Goal: Task Accomplishment & Management: Complete application form

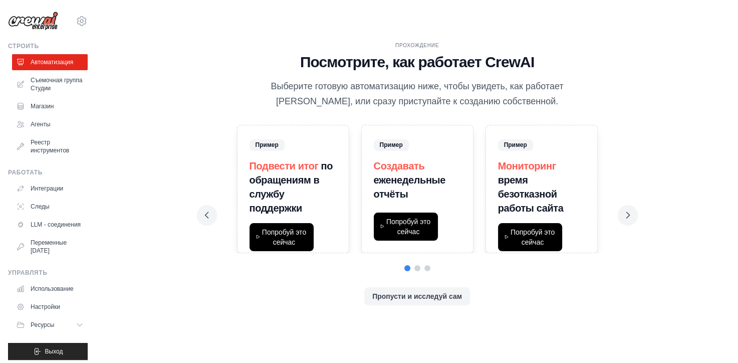
click at [194, 48] on div "Прохождение Посмотрите, как работает CrewAI Выберите готовую автоматизацию ниже…" at bounding box center [417, 182] width 449 height 280
click at [65, 151] on ya-tr-span "Реестр инструментов" at bounding box center [58, 146] width 53 height 16
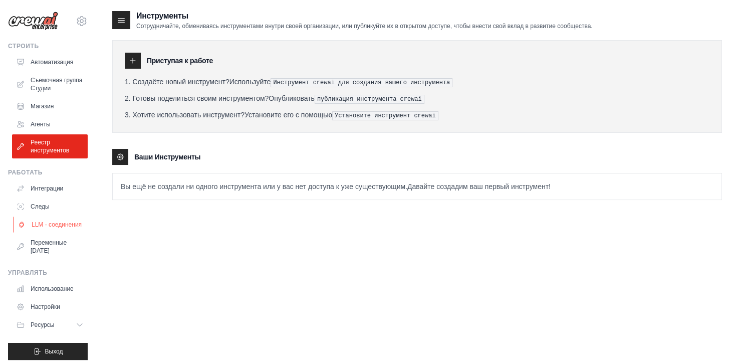
click at [58, 227] on ya-tr-span "LLM - соединения" at bounding box center [57, 224] width 50 height 8
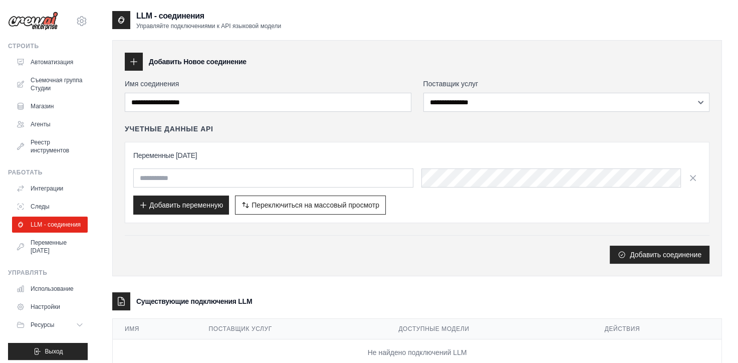
scroll to position [28, 0]
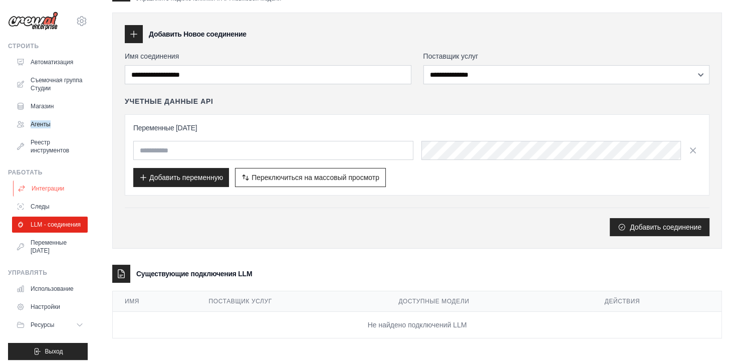
click at [52, 192] on link "Интеграции" at bounding box center [51, 188] width 76 height 16
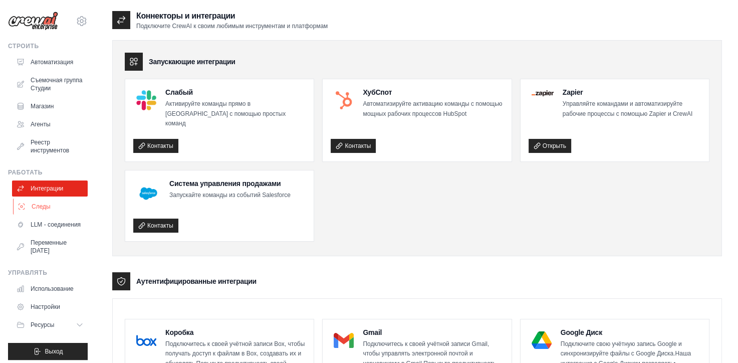
click at [60, 204] on link "Следы" at bounding box center [51, 206] width 76 height 16
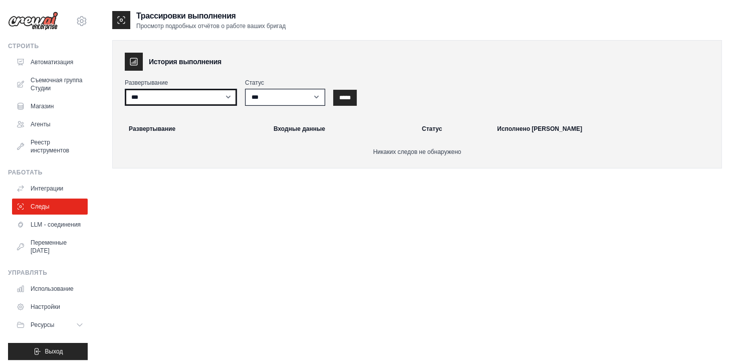
click at [229, 100] on select "***" at bounding box center [181, 97] width 112 height 17
click at [67, 228] on ya-tr-span "LLM - соединения" at bounding box center [57, 224] width 50 height 8
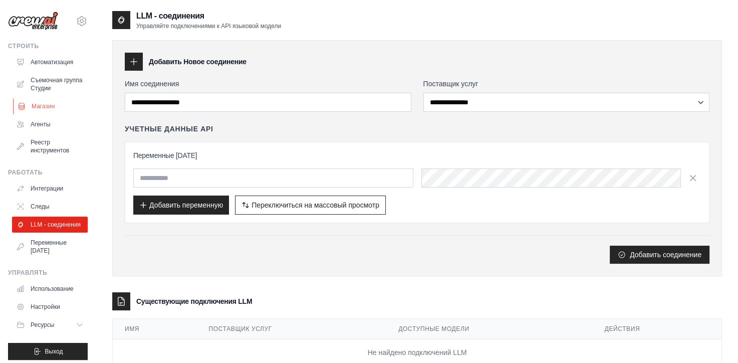
click at [56, 105] on link "Магазин" at bounding box center [51, 106] width 76 height 16
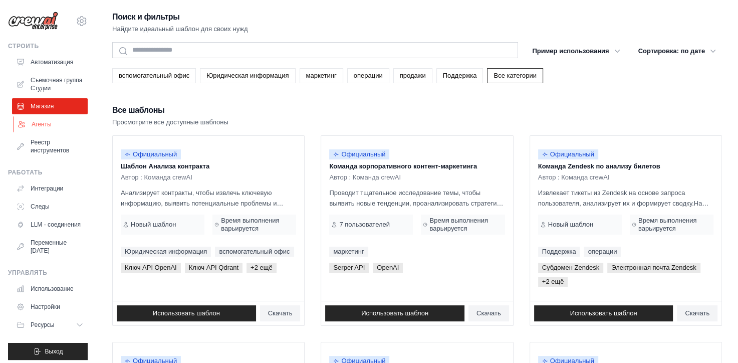
click at [54, 120] on link "Агенты" at bounding box center [51, 124] width 76 height 16
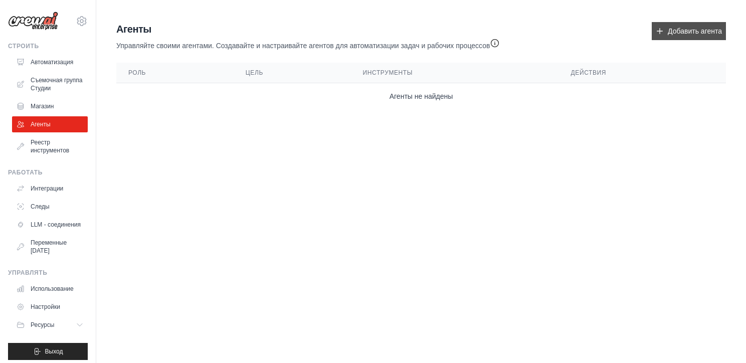
click at [681, 35] on ya-tr-span "Добавить агента" at bounding box center [694, 31] width 54 height 10
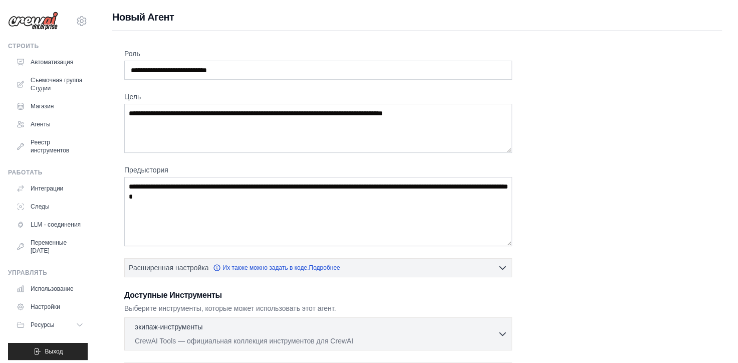
scroll to position [50, 0]
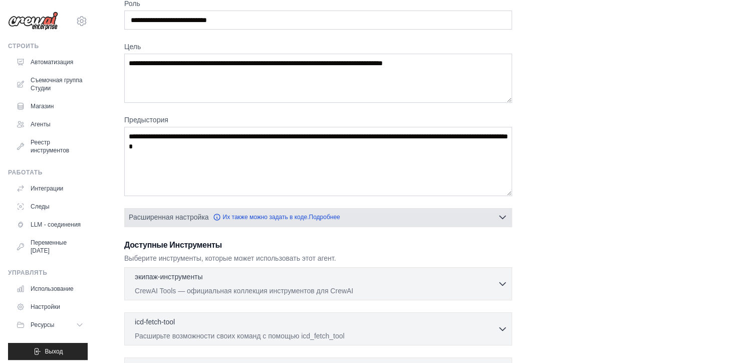
click at [398, 210] on button "Расширенная настройка Их также можно задать в коде. Подробнее" at bounding box center [318, 217] width 387 height 18
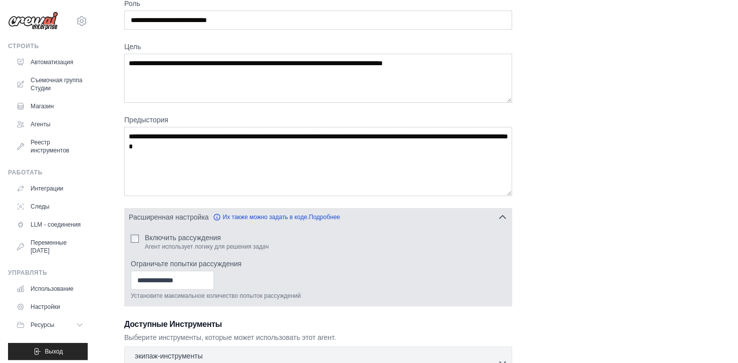
click at [398, 210] on button "Расширенная настройка Их также можно задать в коде. Подробнее" at bounding box center [318, 217] width 387 height 18
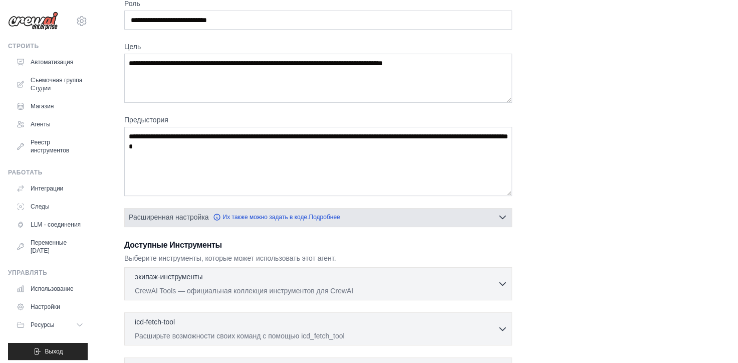
click at [398, 210] on button "Расширенная настройка Их также можно задать в коде. Подробнее" at bounding box center [318, 217] width 387 height 18
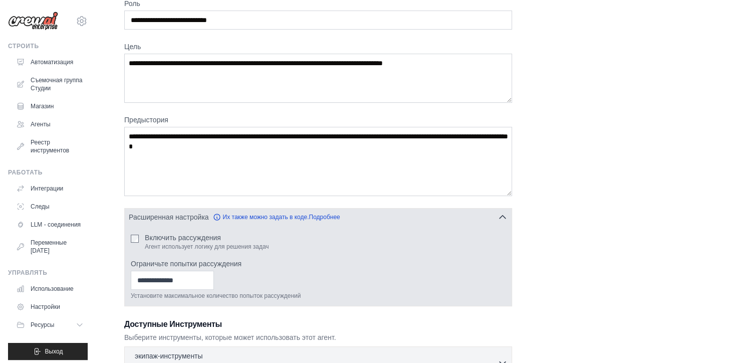
click at [398, 210] on button "Расширенная настройка Их также можно задать в коде. Подробнее" at bounding box center [318, 217] width 387 height 18
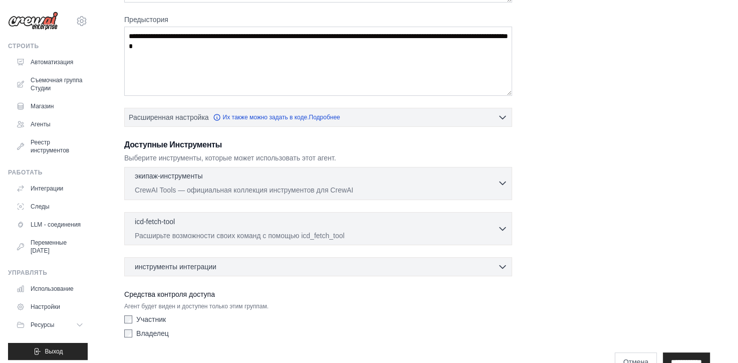
scroll to position [173, 0]
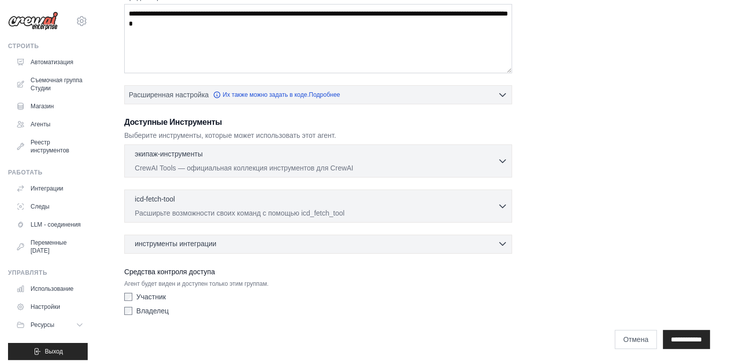
click at [366, 238] on div "инструменты интеграции 0 выбрано" at bounding box center [321, 243] width 373 height 10
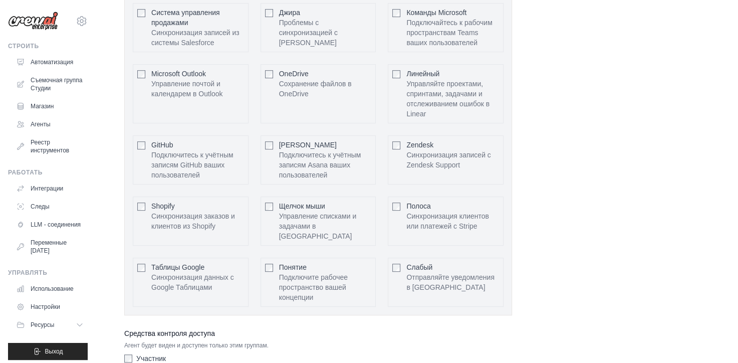
scroll to position [560, 0]
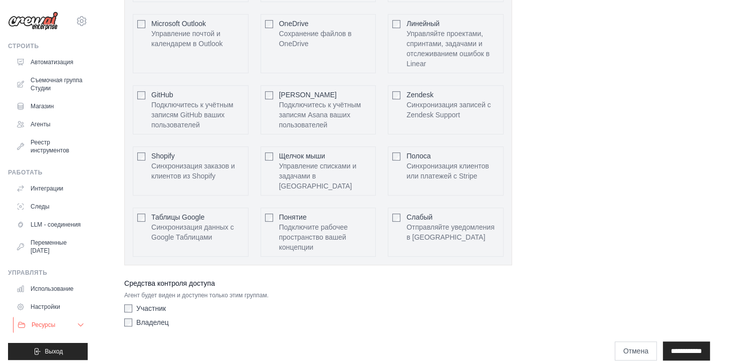
click at [56, 329] on button "Ресурсы" at bounding box center [51, 325] width 76 height 16
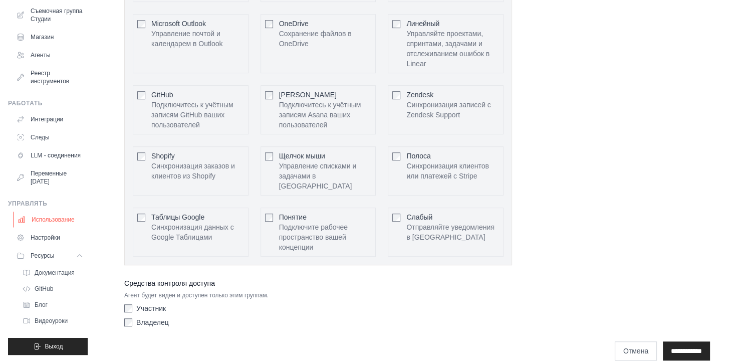
scroll to position [27, 0]
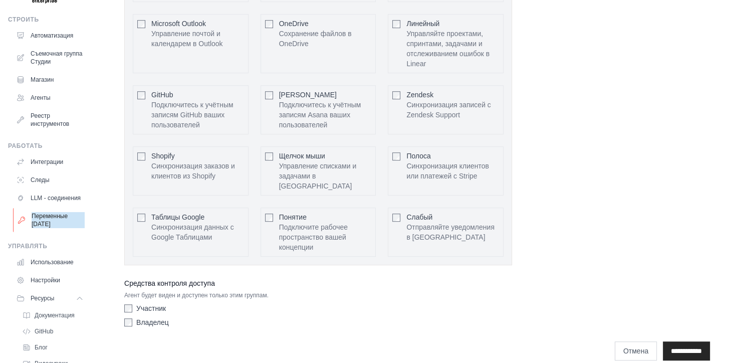
click at [73, 228] on ya-tr-span "Переменные [DATE]" at bounding box center [58, 220] width 53 height 16
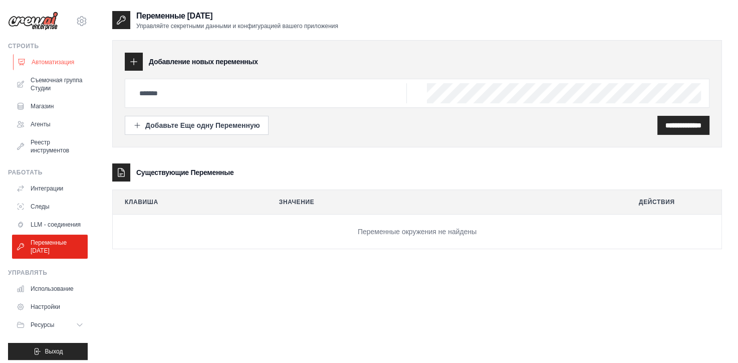
click at [56, 67] on link "Автоматизация" at bounding box center [51, 62] width 76 height 16
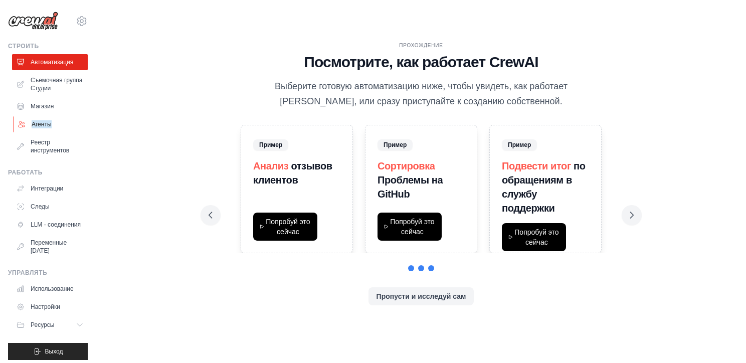
click at [33, 122] on ya-tr-span "Агенты" at bounding box center [42, 124] width 20 height 8
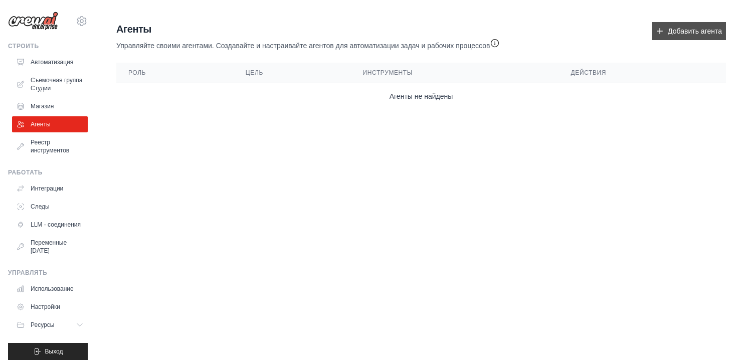
click at [716, 35] on ya-tr-span "Добавить агента" at bounding box center [694, 31] width 54 height 10
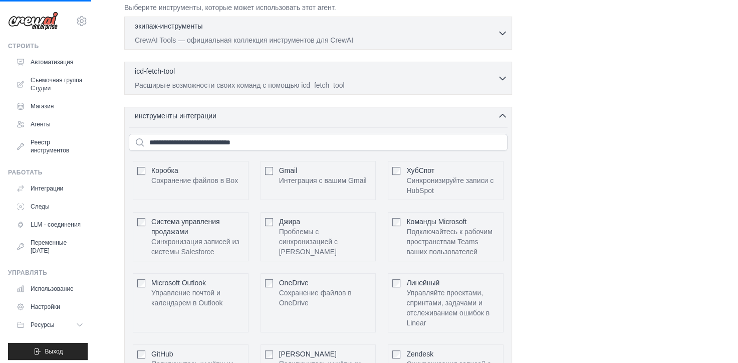
scroll to position [173, 0]
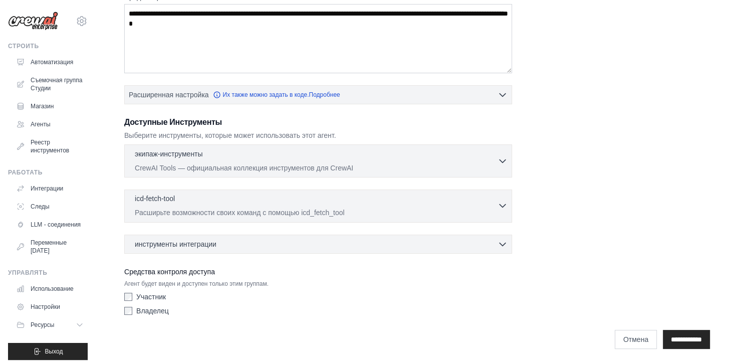
click at [479, 207] on p "Расширьте возможности своих команд с помощью icd_fetch_tool" at bounding box center [316, 212] width 363 height 10
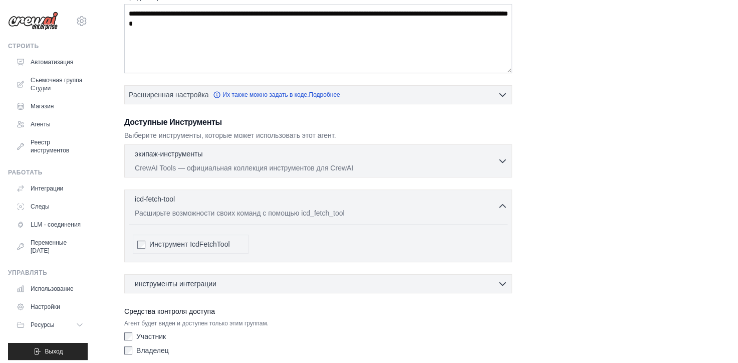
click at [221, 244] on ya-tr-span "Инструмент IcdFetchTool" at bounding box center [189, 244] width 81 height 8
click at [425, 212] on p "Расширьте возможности своих команд с помощью icd_fetch_tool" at bounding box center [316, 212] width 363 height 10
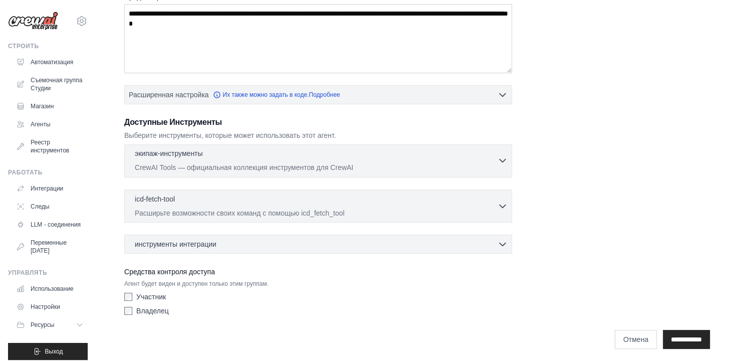
click at [441, 159] on div "экипаж-инструменты выбрано 0 CrewAI Tools — официальная коллекция инструментов …" at bounding box center [316, 160] width 363 height 24
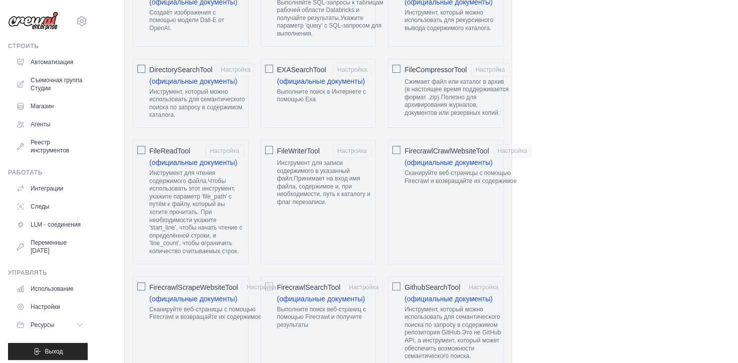
scroll to position [774, 0]
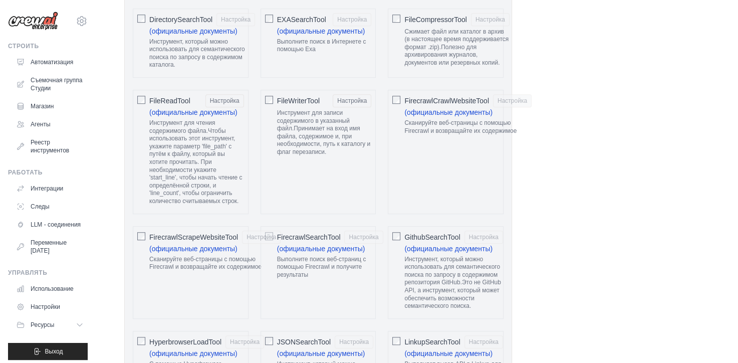
drag, startPoint x: 479, startPoint y: 144, endPoint x: 609, endPoint y: 146, distance: 130.3
click at [148, 90] on div "FileReadTool Настройка (официальные документы) Инструмент для чтения содержимог…" at bounding box center [191, 152] width 116 height 124
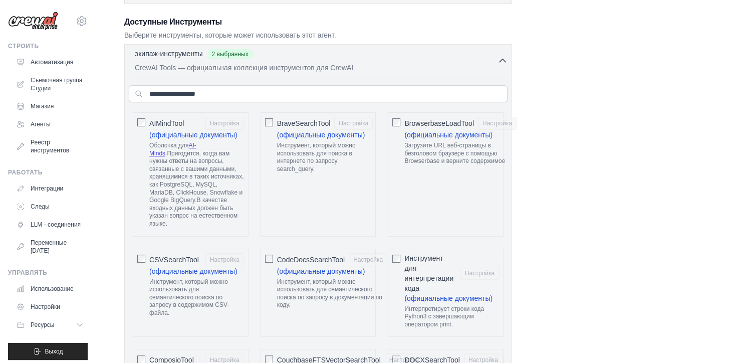
scroll to position [323, 0]
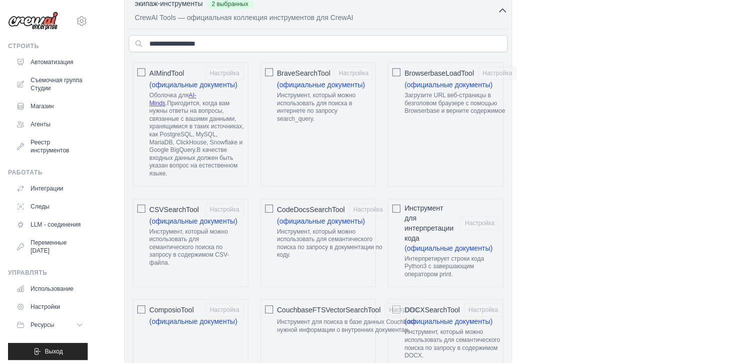
click at [415, 204] on ya-tr-span "Инструмент для интерпретации кода" at bounding box center [428, 223] width 49 height 38
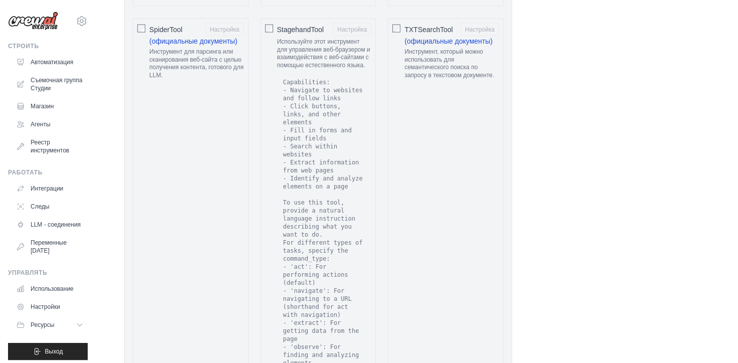
scroll to position [2424, 0]
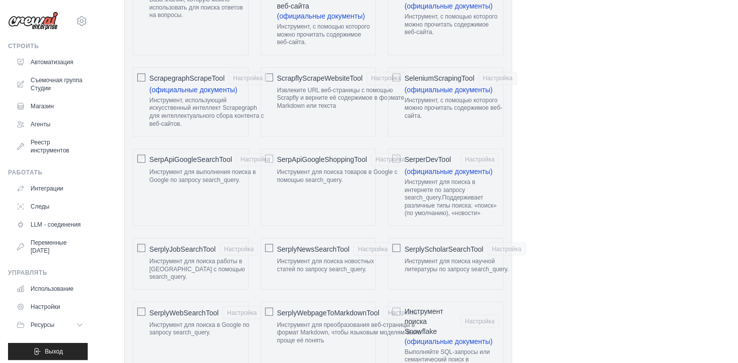
scroll to position [1522, 0]
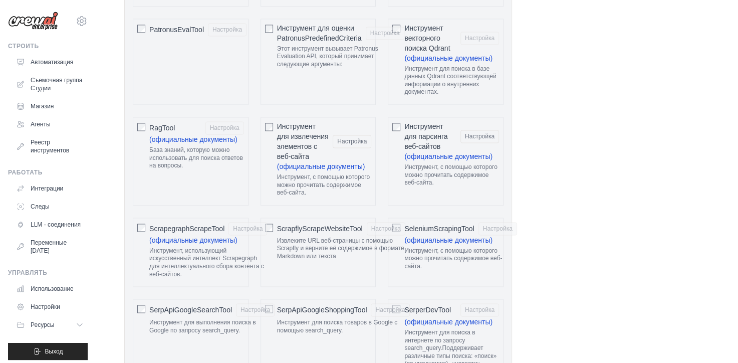
click at [295, 121] on span "Инструмент для извлечения элементов с веб-сайта" at bounding box center [303, 141] width 52 height 40
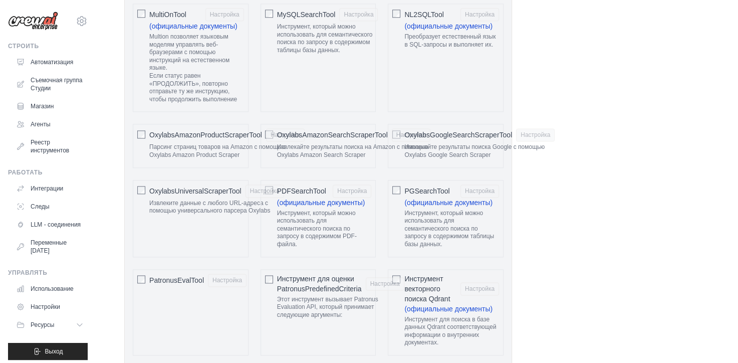
scroll to position [1472, 0]
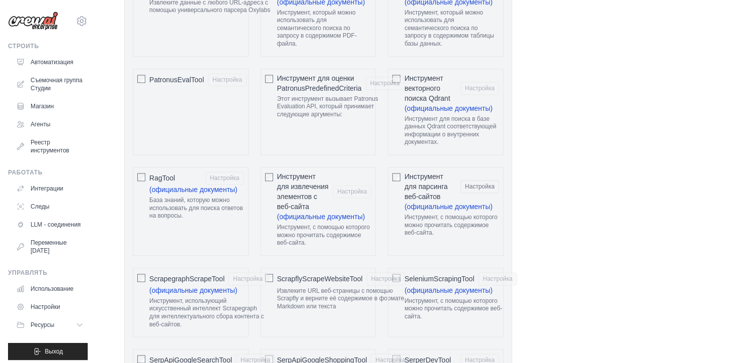
click at [423, 172] on ya-tr-span "Инструмент для парсинга веб-сайтов" at bounding box center [425, 186] width 43 height 28
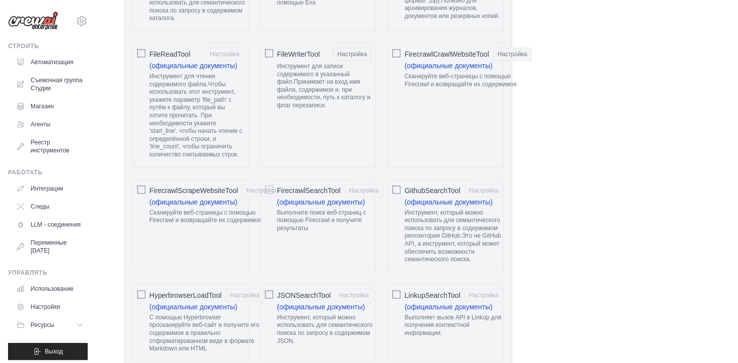
scroll to position [771, 0]
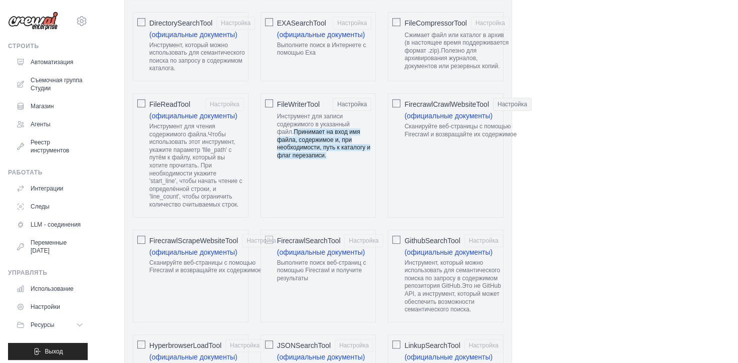
click at [311, 130] on ya-tr-span "Принимает на вход имя файла, содержимое и, при необходимости, путь к каталогу и…" at bounding box center [324, 143] width 94 height 31
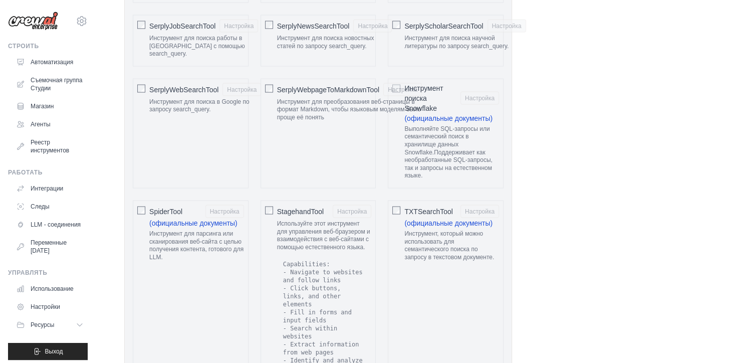
scroll to position [2424, 0]
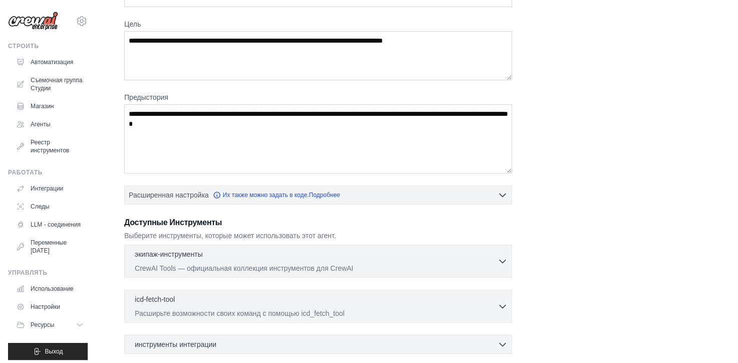
scroll to position [0, 0]
